Goal: Information Seeking & Learning: Learn about a topic

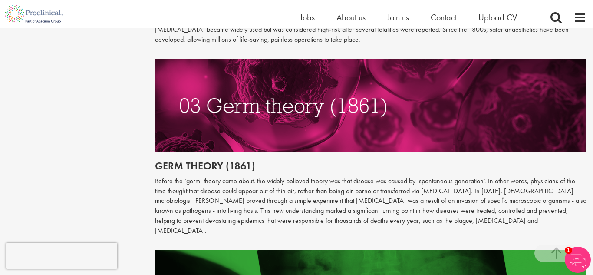
scroll to position [804, 0]
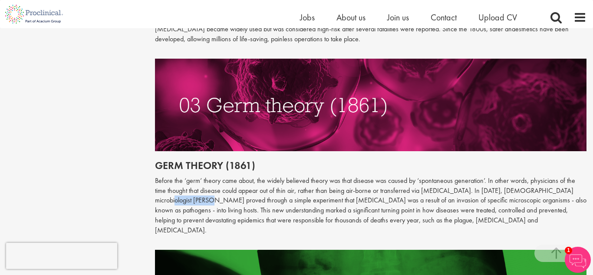
drag, startPoint x: 558, startPoint y: 182, endPoint x: 176, endPoint y: 194, distance: 382.5
click at [176, 194] on p "Before the ‘germ’ theory came about, the widely believed theory was that diseas…" at bounding box center [371, 206] width 432 height 60
click at [307, 176] on p "Before the ‘germ’ theory came about, the widely believed theory was that diseas…" at bounding box center [371, 206] width 432 height 60
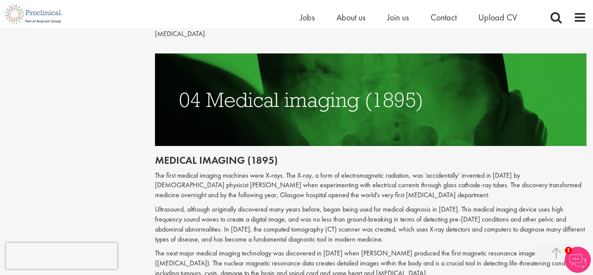
scroll to position [1001, 0]
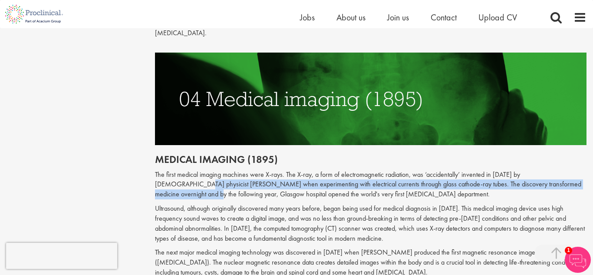
drag, startPoint x: 565, startPoint y: 156, endPoint x: 536, endPoint y: 167, distance: 30.8
click at [536, 170] on p "The first medical imaging machines were X-rays. The X-ray, a form of electromag…" at bounding box center [371, 185] width 432 height 30
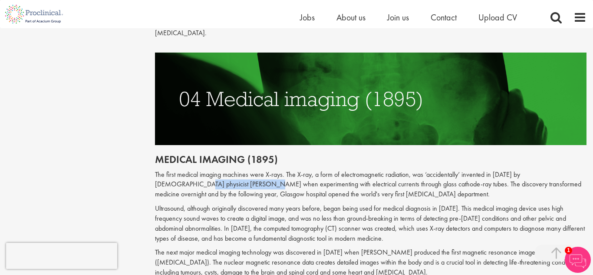
drag, startPoint x: 564, startPoint y: 156, endPoint x: 200, endPoint y: 169, distance: 363.9
click at [200, 170] on p "The first medical imaging machines were X-rays. The X-ray, a form of electromag…" at bounding box center [371, 185] width 432 height 30
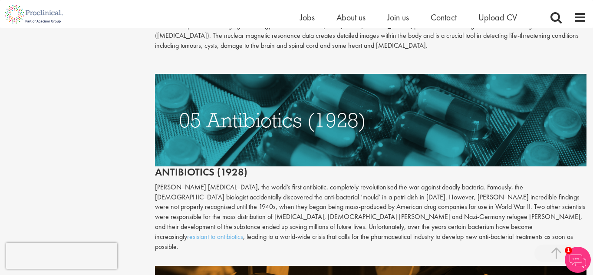
scroll to position [1232, 0]
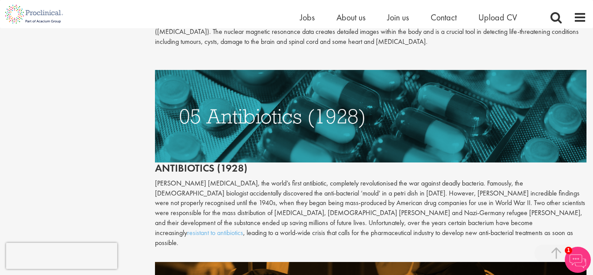
drag, startPoint x: 157, startPoint y: 163, endPoint x: 198, endPoint y: 162, distance: 40.8
click at [198, 179] on p "[PERSON_NAME] [MEDICAL_DATA], the world’s first antibiotic, completely revoluti…" at bounding box center [371, 214] width 432 height 70
drag, startPoint x: 155, startPoint y: 165, endPoint x: 210, endPoint y: 168, distance: 55.7
click at [210, 179] on p "[PERSON_NAME] [MEDICAL_DATA], the world’s first antibiotic, completely revoluti…" at bounding box center [371, 214] width 432 height 70
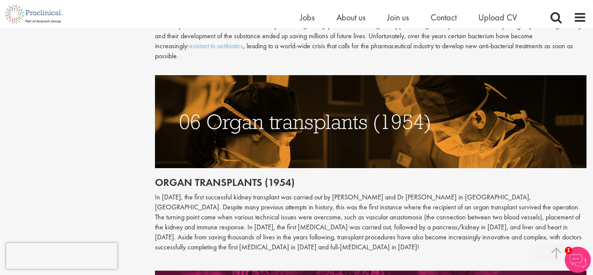
scroll to position [1420, 0]
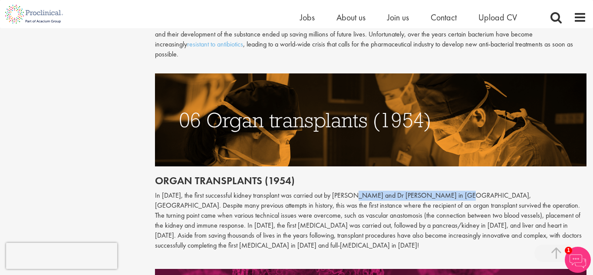
drag, startPoint x: 358, startPoint y: 165, endPoint x: 460, endPoint y: 166, distance: 101.2
click at [460, 191] on p "In [DATE], the first successful kidney transplant was carried out by [PERSON_NA…" at bounding box center [371, 221] width 432 height 60
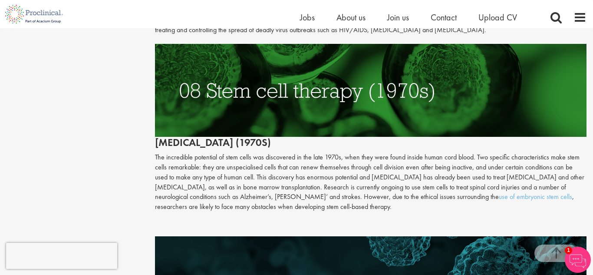
scroll to position [1833, 0]
